Goal: Task Accomplishment & Management: Complete application form

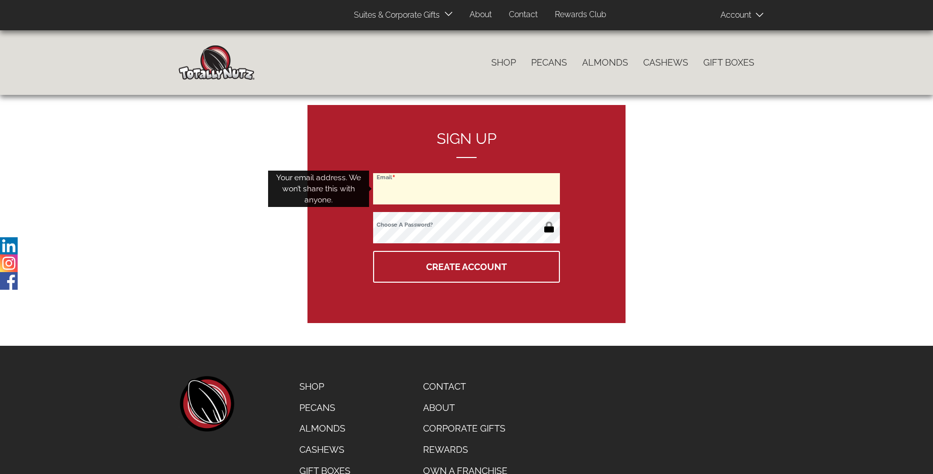
click at [467, 189] on input "Email" at bounding box center [466, 188] width 187 height 31
type input "stephaniechristineb@yahoo.com"
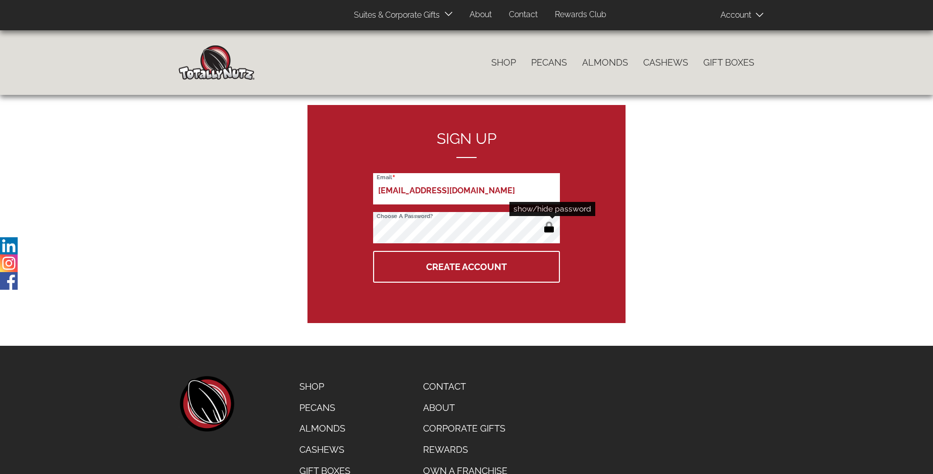
click at [549, 228] on button "button" at bounding box center [549, 228] width 17 height 16
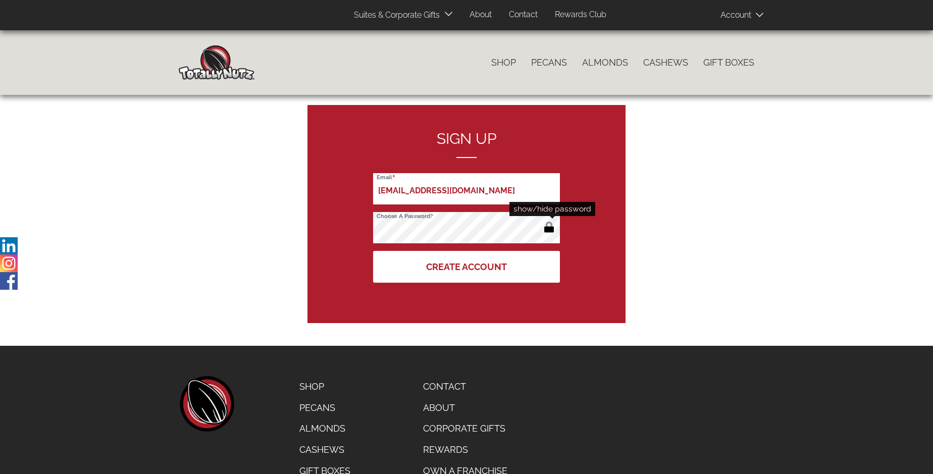
click at [467, 267] on button "Create Account" at bounding box center [466, 267] width 187 height 32
